Goal: Browse casually

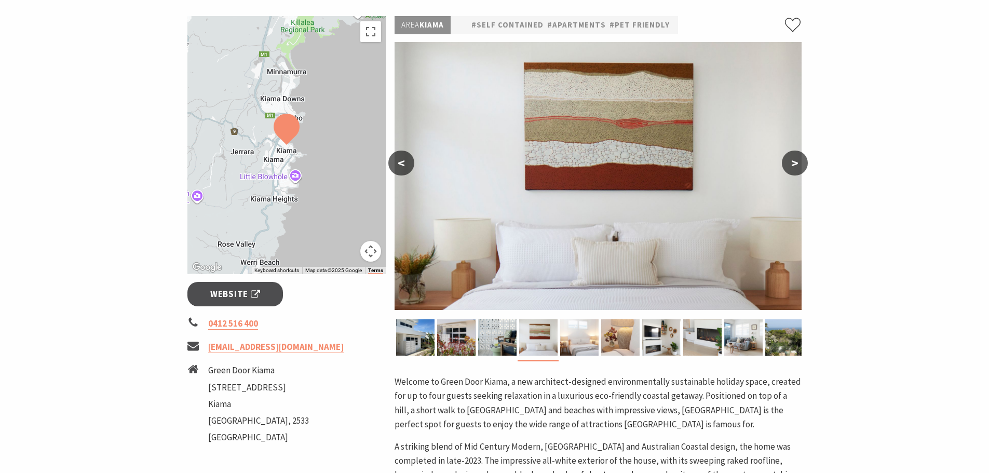
scroll to position [104, 0]
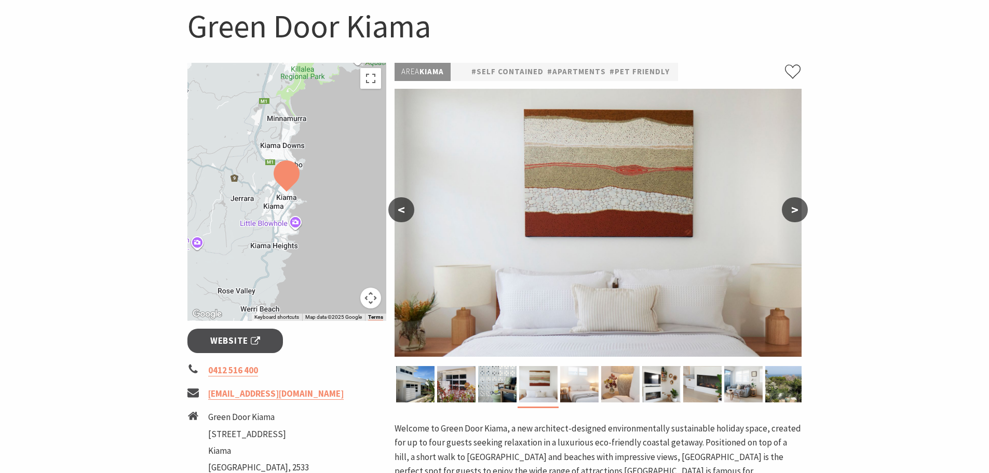
click at [794, 205] on button ">" at bounding box center [795, 209] width 26 height 25
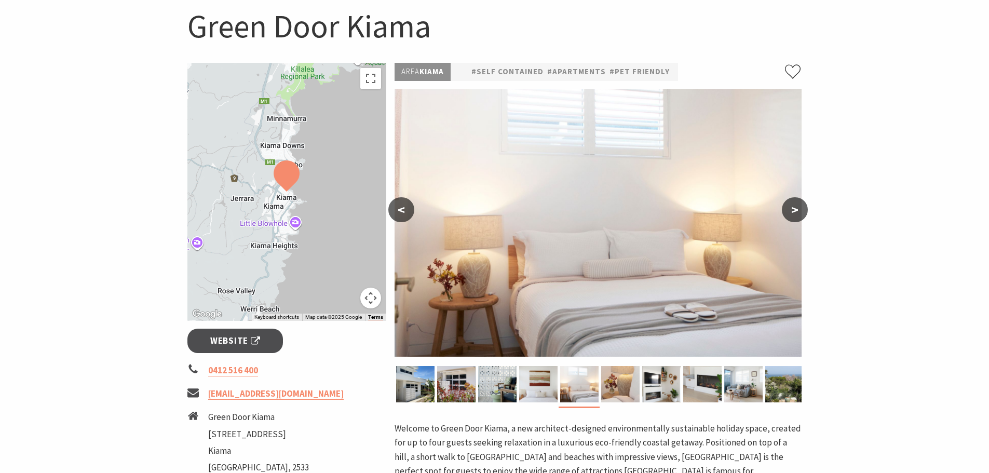
click at [794, 205] on button ">" at bounding box center [795, 209] width 26 height 25
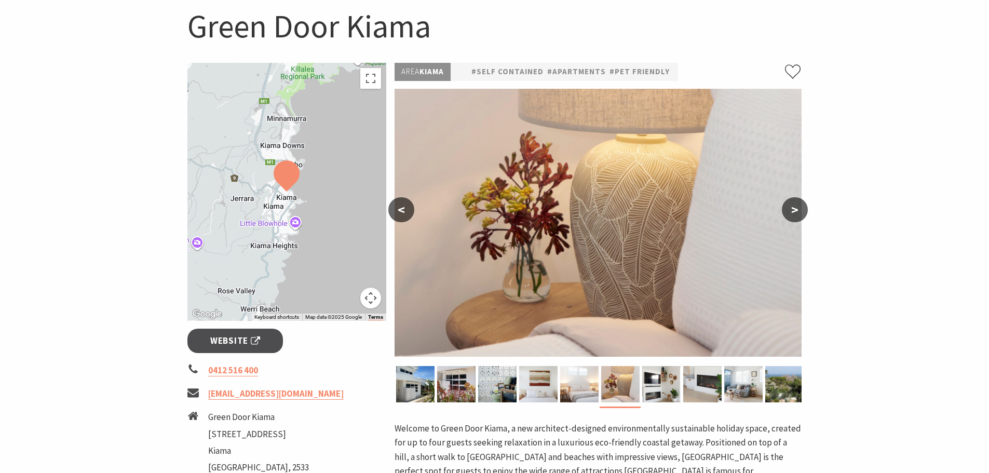
click at [794, 205] on button ">" at bounding box center [795, 209] width 26 height 25
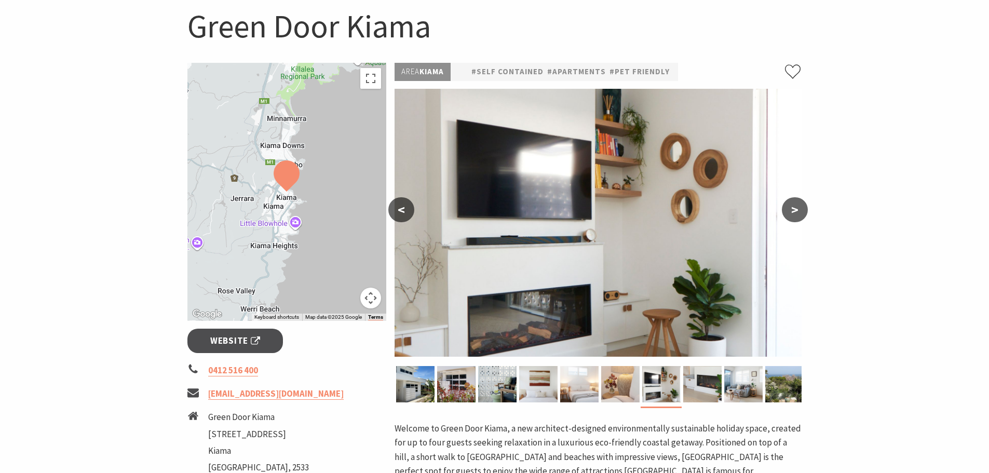
click at [794, 205] on button ">" at bounding box center [795, 209] width 26 height 25
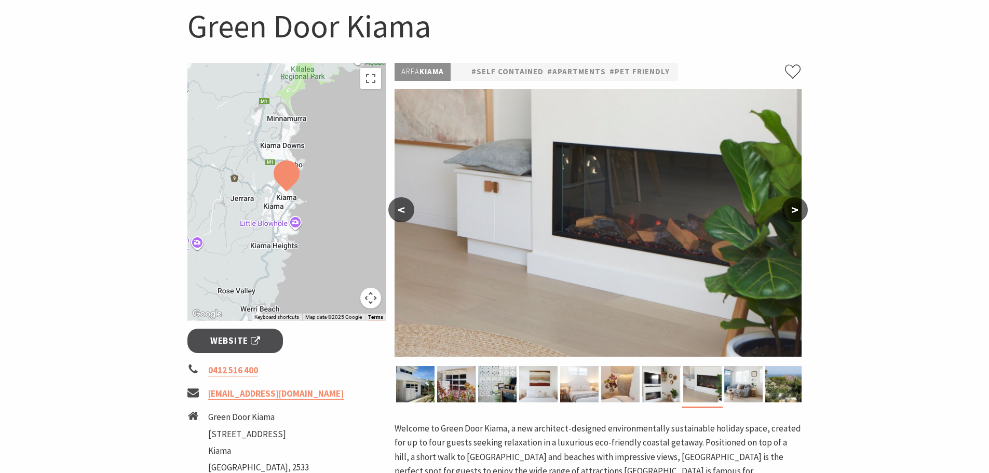
click at [794, 205] on button ">" at bounding box center [795, 209] width 26 height 25
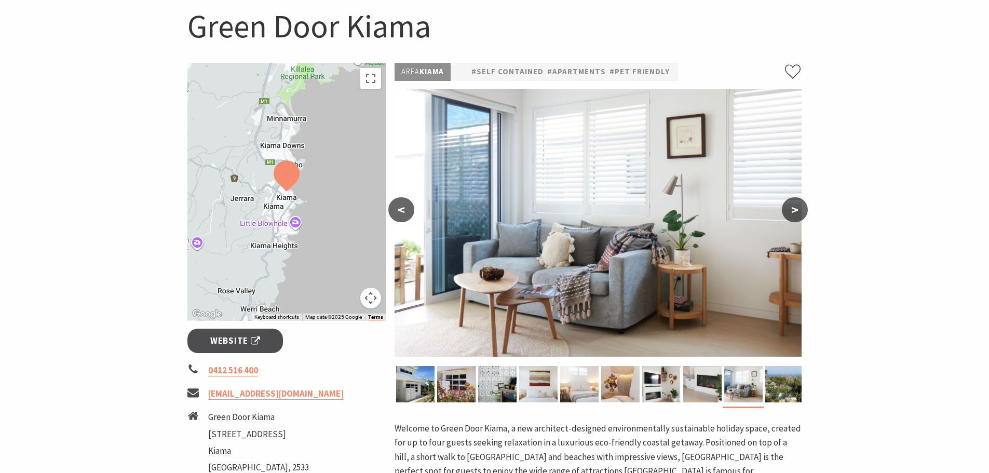
click at [794, 205] on button ">" at bounding box center [795, 209] width 26 height 25
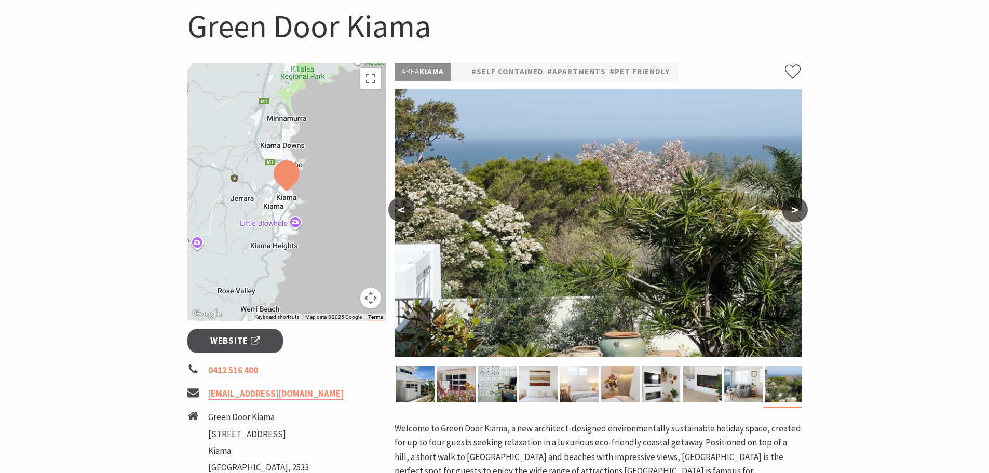
click at [794, 205] on button ">" at bounding box center [795, 209] width 26 height 25
click at [802, 209] on button ">" at bounding box center [795, 209] width 26 height 25
click at [402, 212] on button "<" at bounding box center [401, 209] width 26 height 25
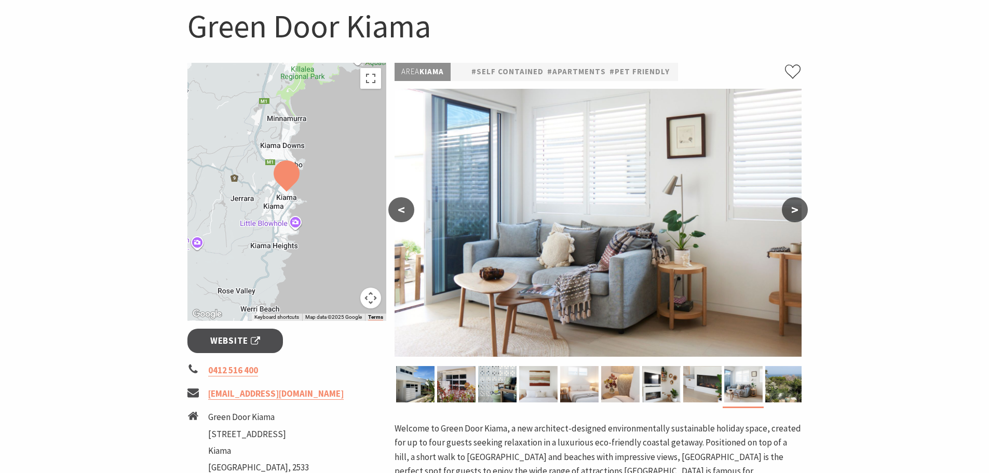
click at [402, 212] on button "<" at bounding box center [401, 209] width 26 height 25
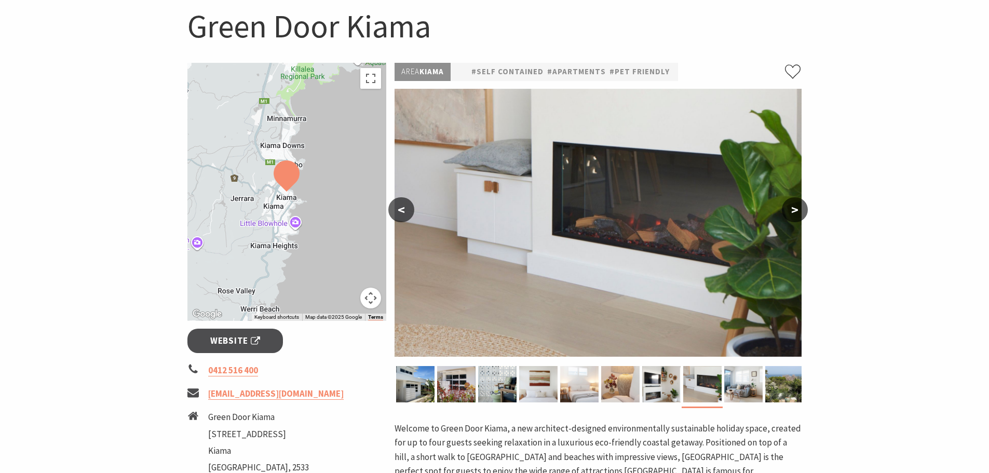
click at [402, 212] on button "<" at bounding box center [401, 209] width 26 height 25
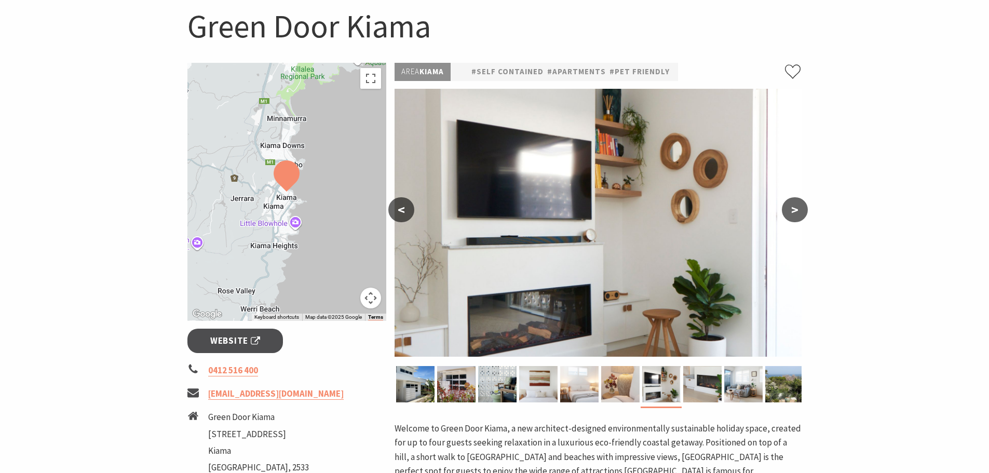
click at [402, 212] on button "<" at bounding box center [401, 209] width 26 height 25
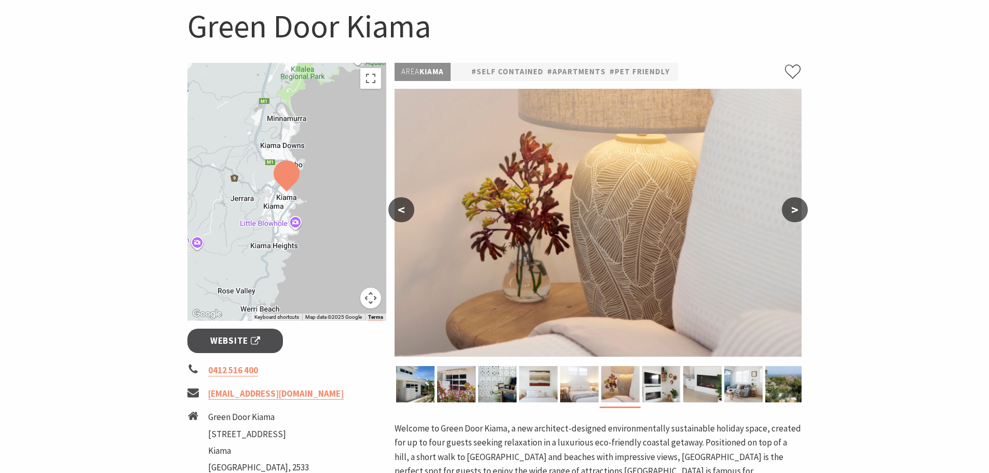
click at [402, 212] on button "<" at bounding box center [401, 209] width 26 height 25
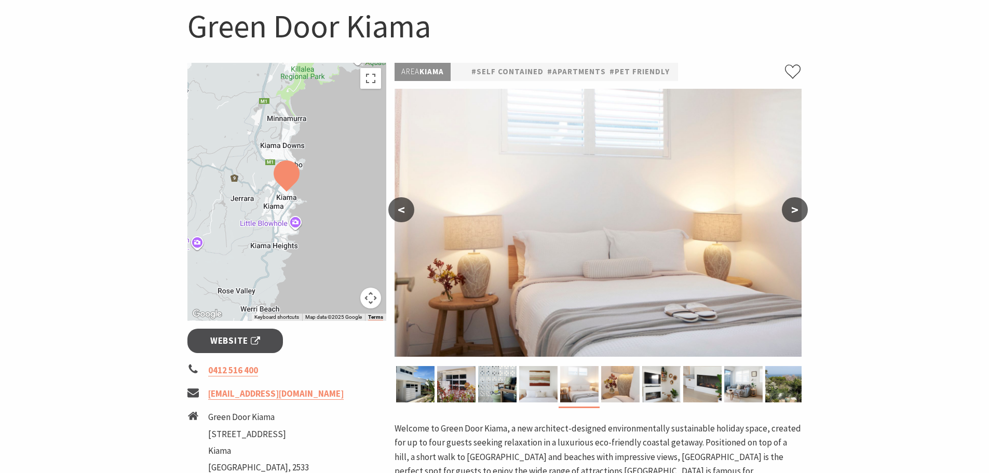
click at [402, 212] on button "<" at bounding box center [401, 209] width 26 height 25
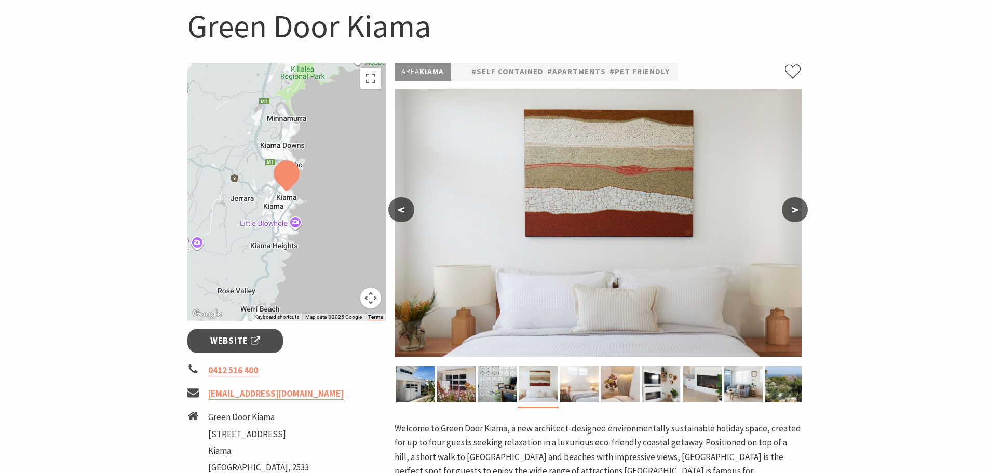
click at [402, 212] on button "<" at bounding box center [401, 209] width 26 height 25
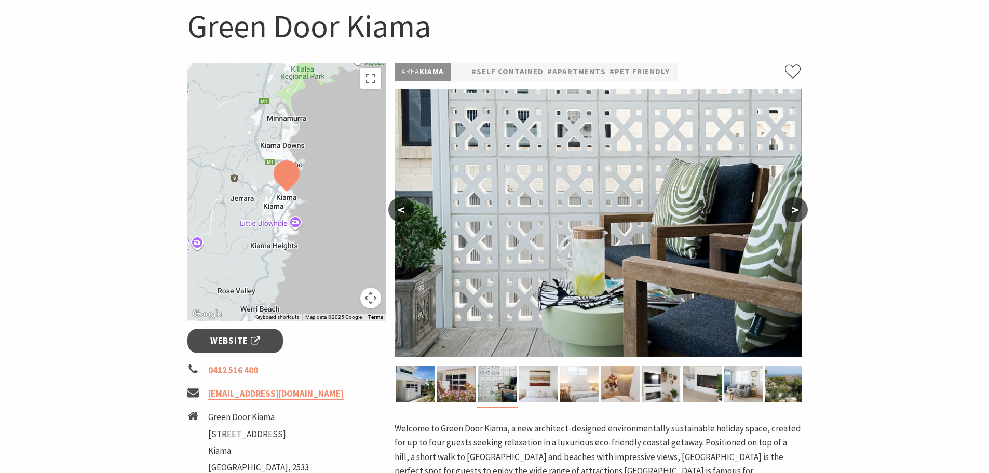
click at [402, 212] on button "<" at bounding box center [401, 209] width 26 height 25
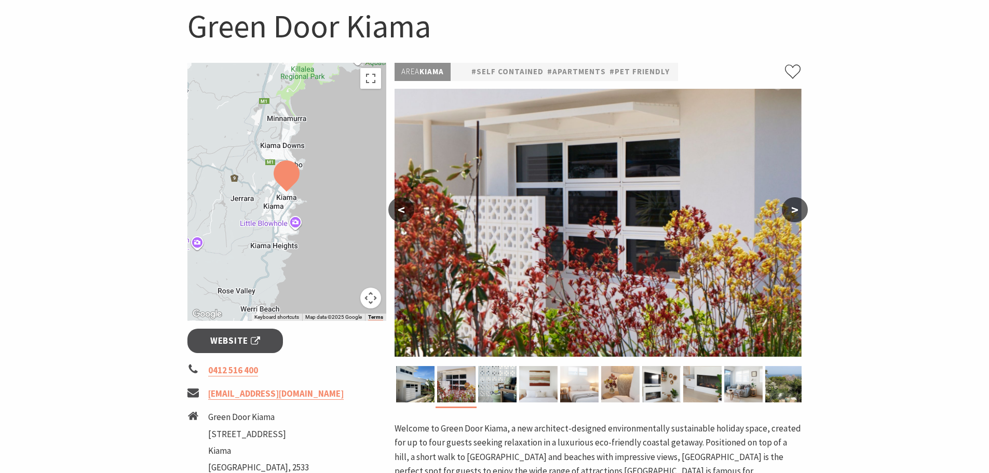
click at [402, 212] on button "<" at bounding box center [401, 209] width 26 height 25
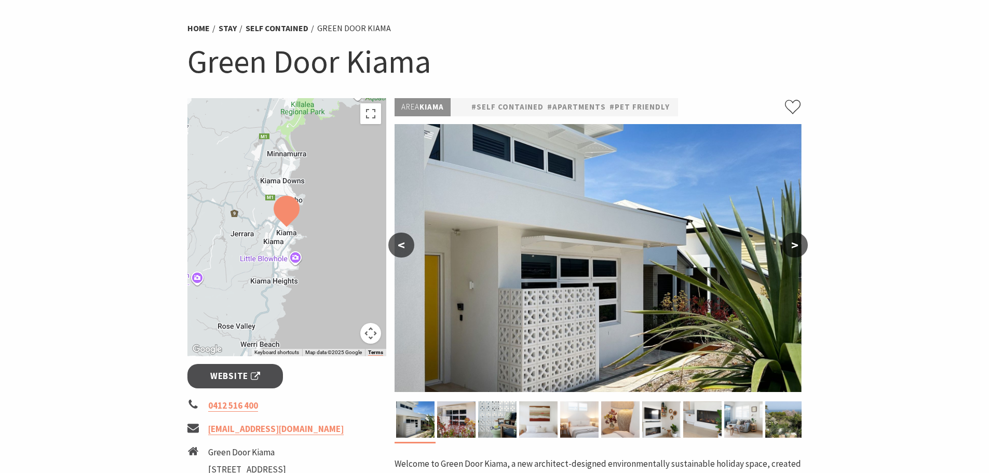
scroll to position [0, 0]
